Goal: Find specific page/section: Find specific page/section

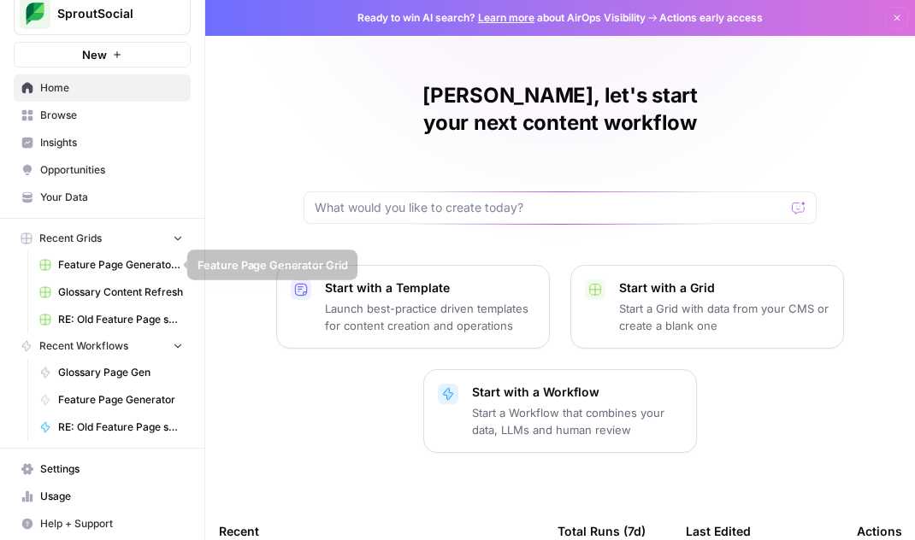
scroll to position [26, 0]
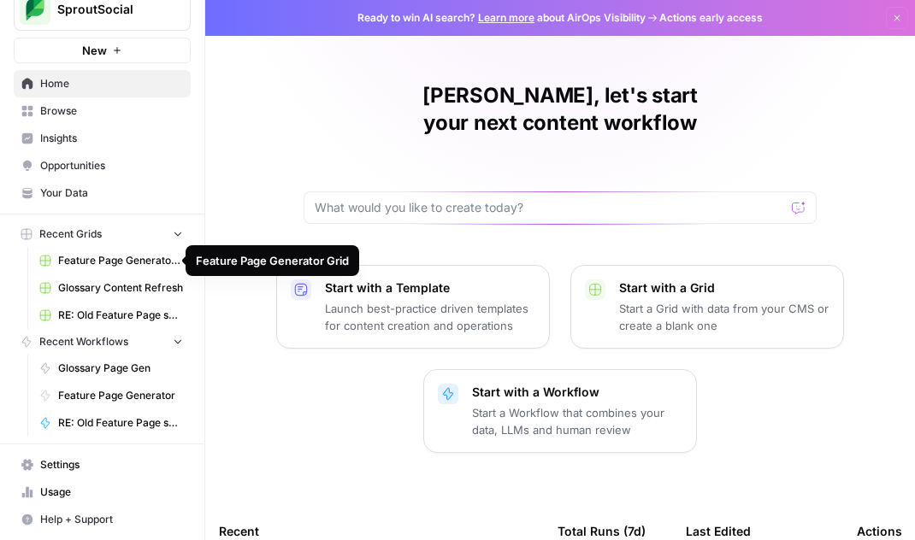
click at [77, 264] on span "Feature Page Generator Grid" at bounding box center [120, 260] width 125 height 15
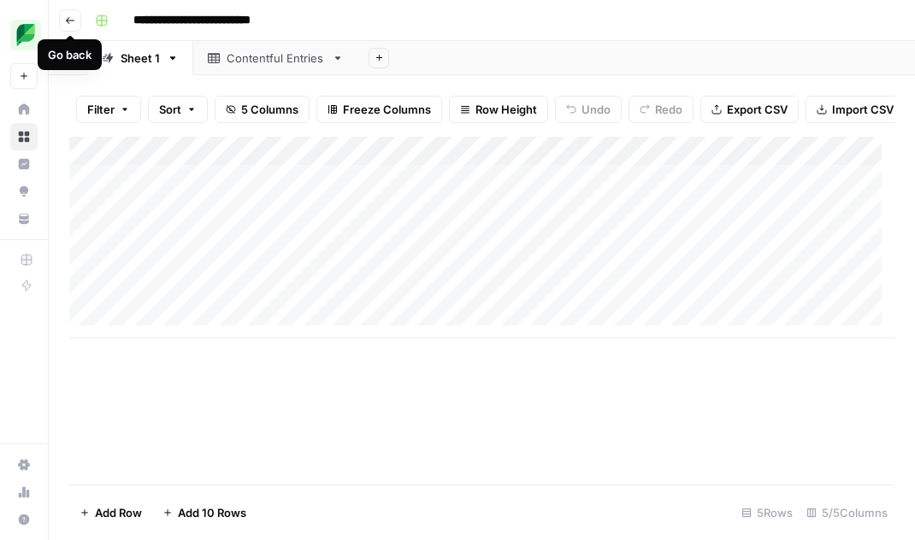
click at [69, 17] on icon "button" at bounding box center [70, 20] width 10 height 10
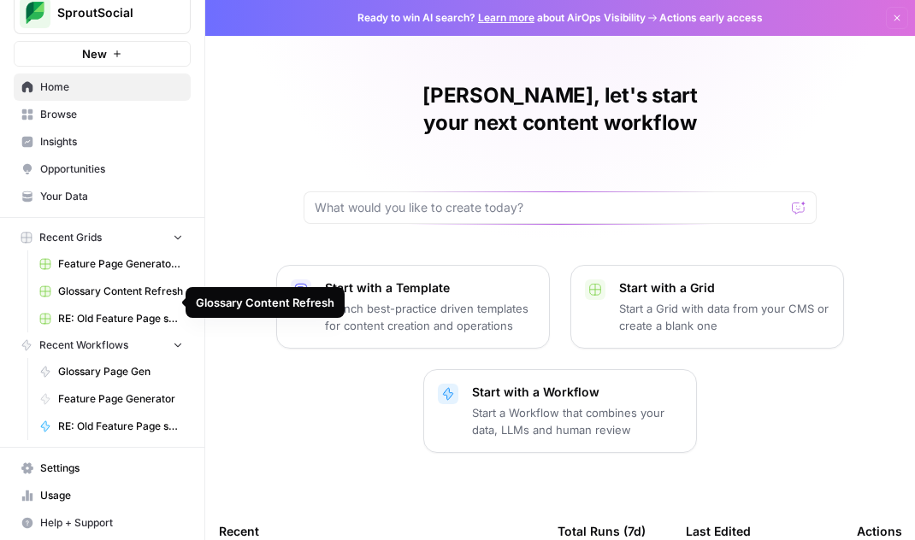
scroll to position [26, 0]
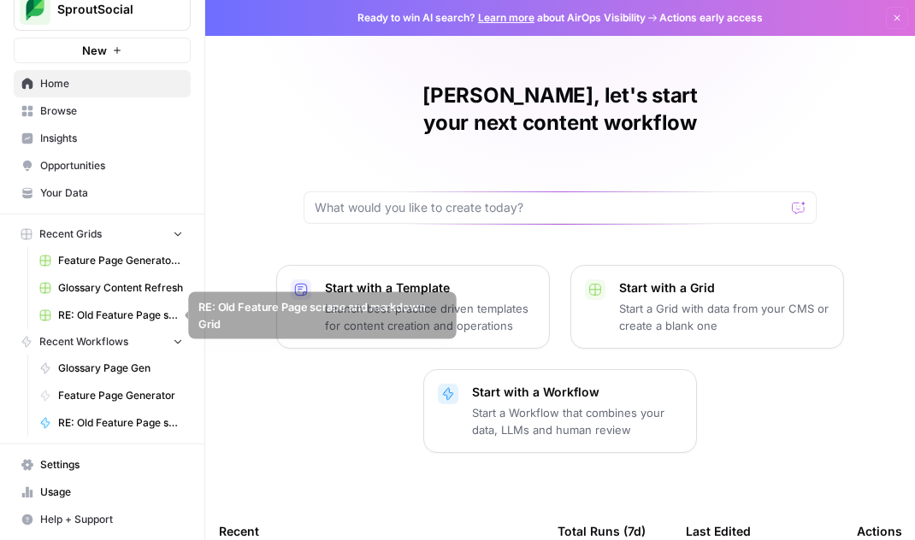
click at [93, 315] on span "RE: Old Feature Page scrape and markdown Grid" at bounding box center [120, 315] width 125 height 15
